Goal: Task Accomplishment & Management: Manage account settings

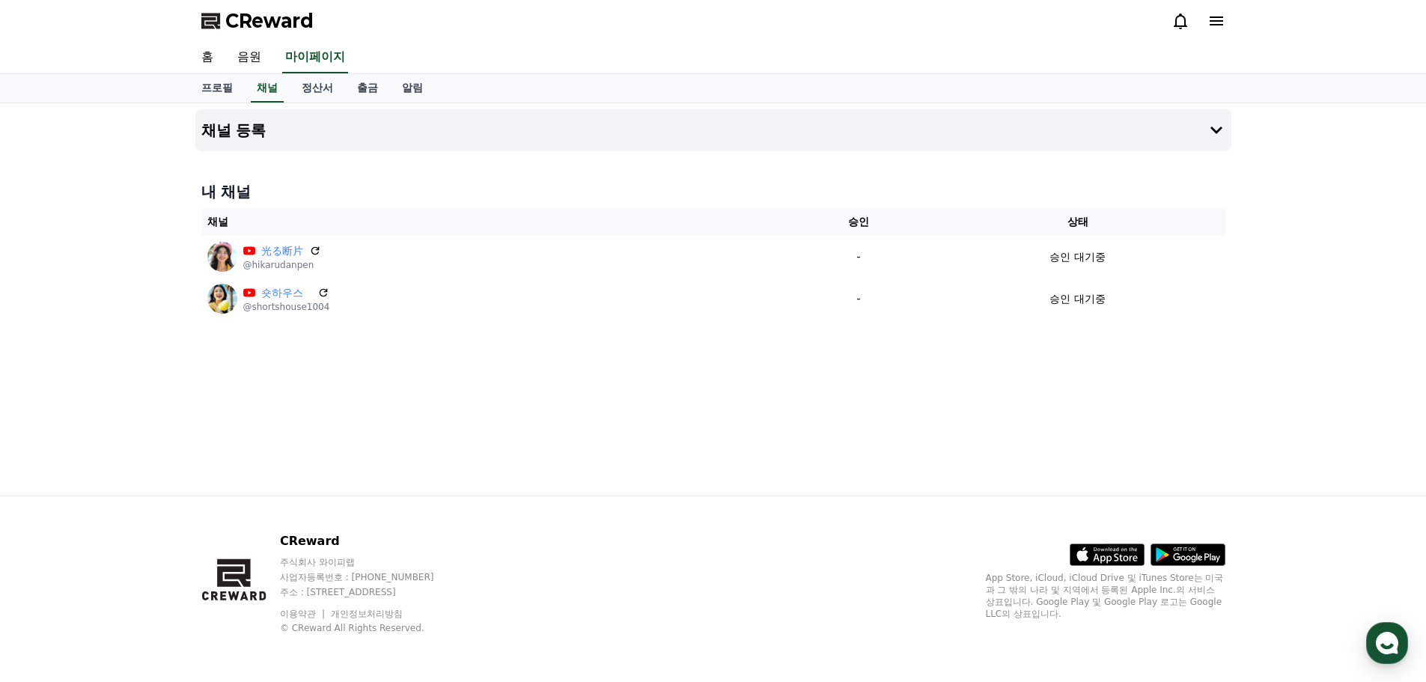
click at [1223, 18] on icon at bounding box center [1217, 21] width 18 height 18
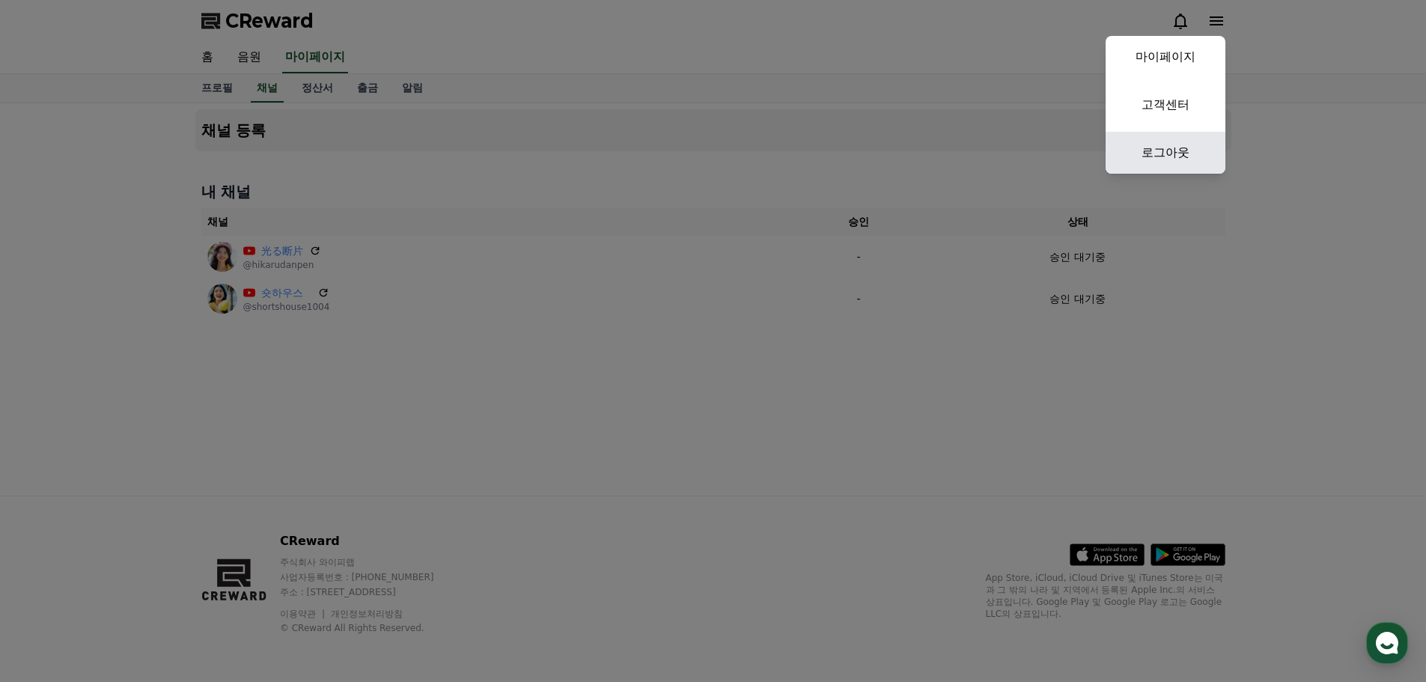
click at [1170, 153] on link "로그아웃" at bounding box center [1166, 153] width 120 height 42
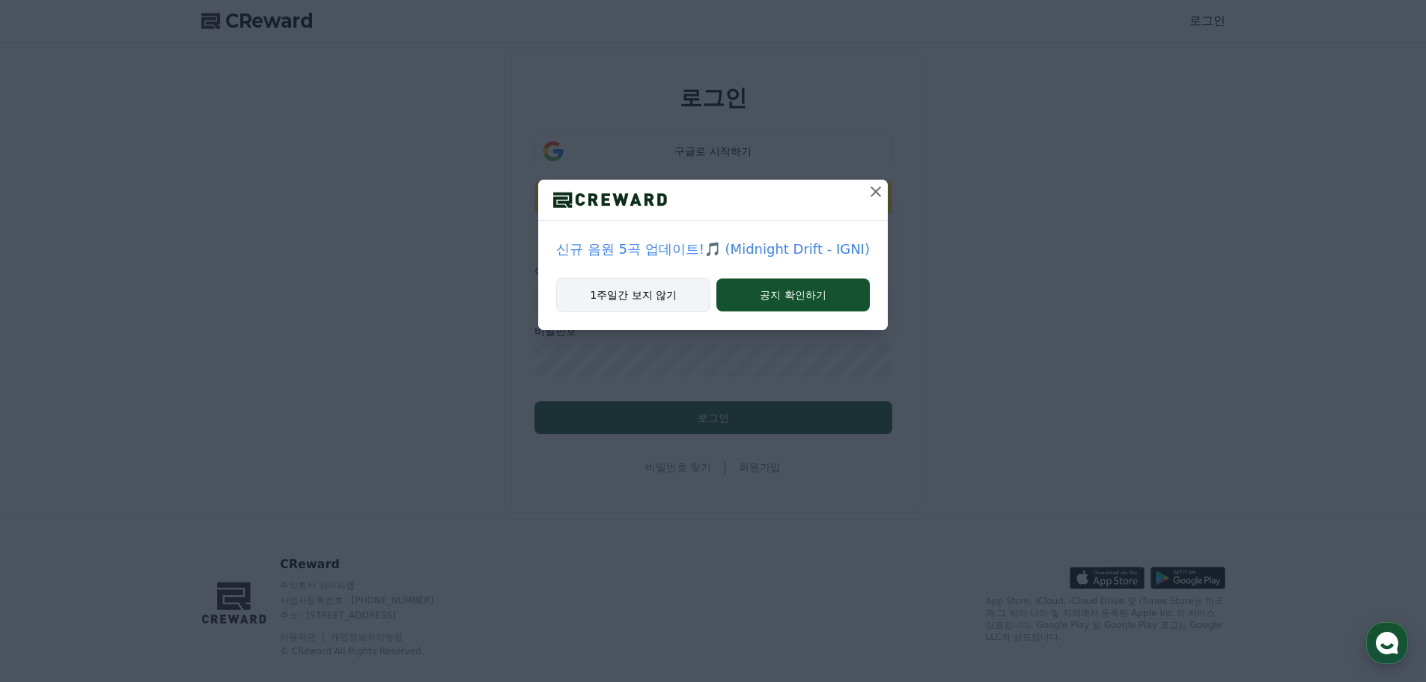
click at [657, 286] on button "1주일간 보지 않기" at bounding box center [633, 295] width 154 height 34
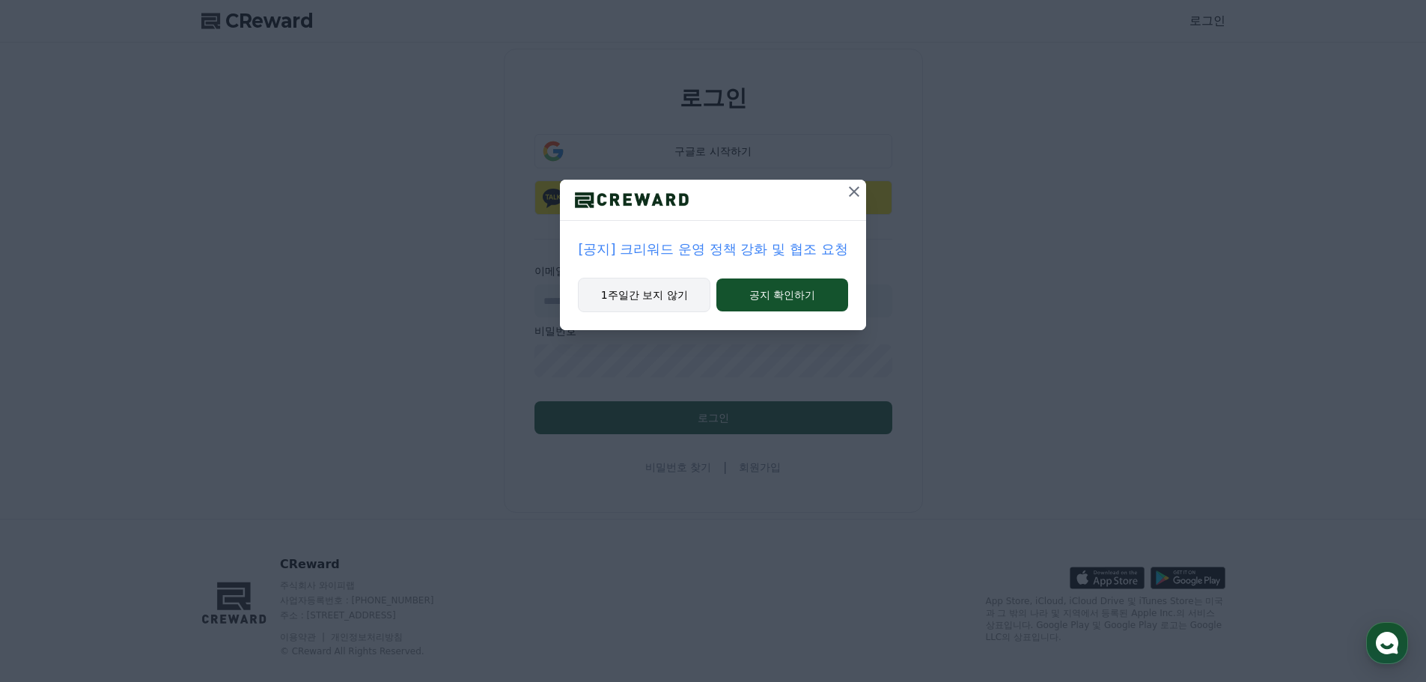
click at [660, 298] on button "1주일간 보지 않기" at bounding box center [644, 295] width 133 height 34
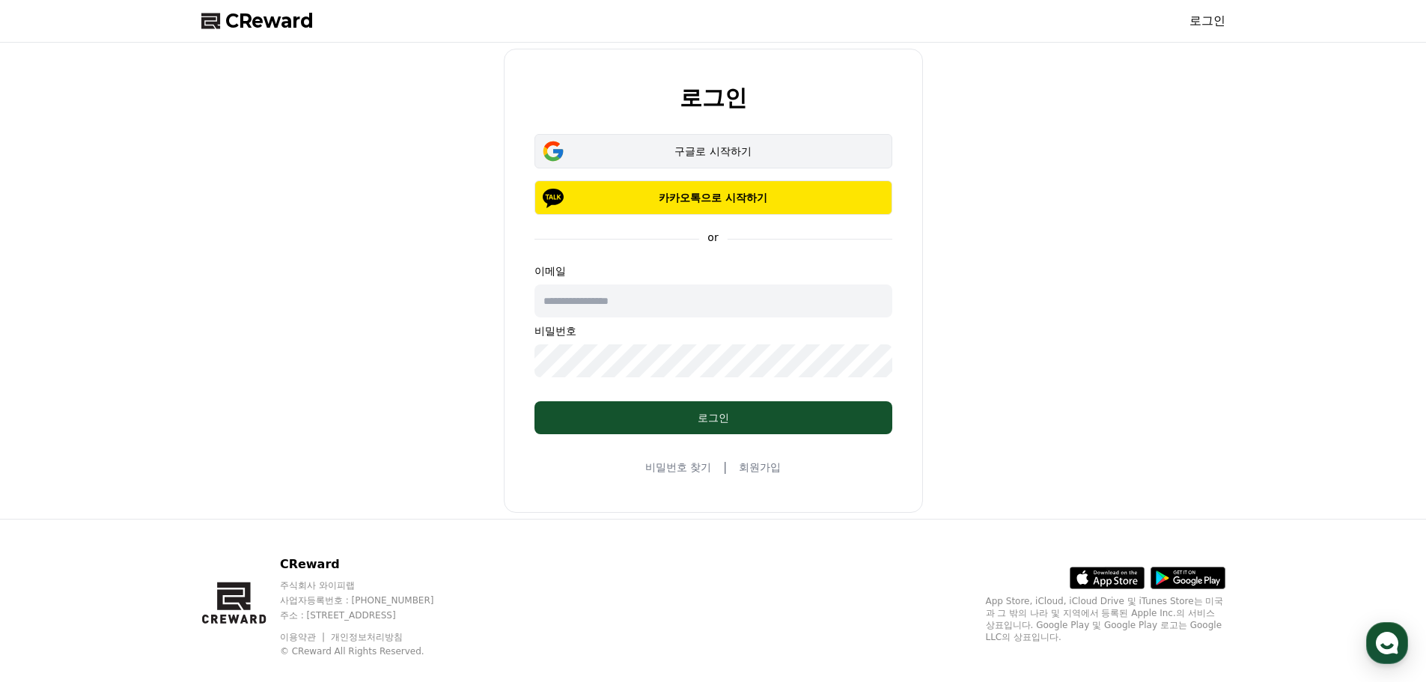
click at [726, 151] on div "구글로 시작하기" at bounding box center [713, 151] width 314 height 15
